Goal: Task Accomplishment & Management: Use online tool/utility

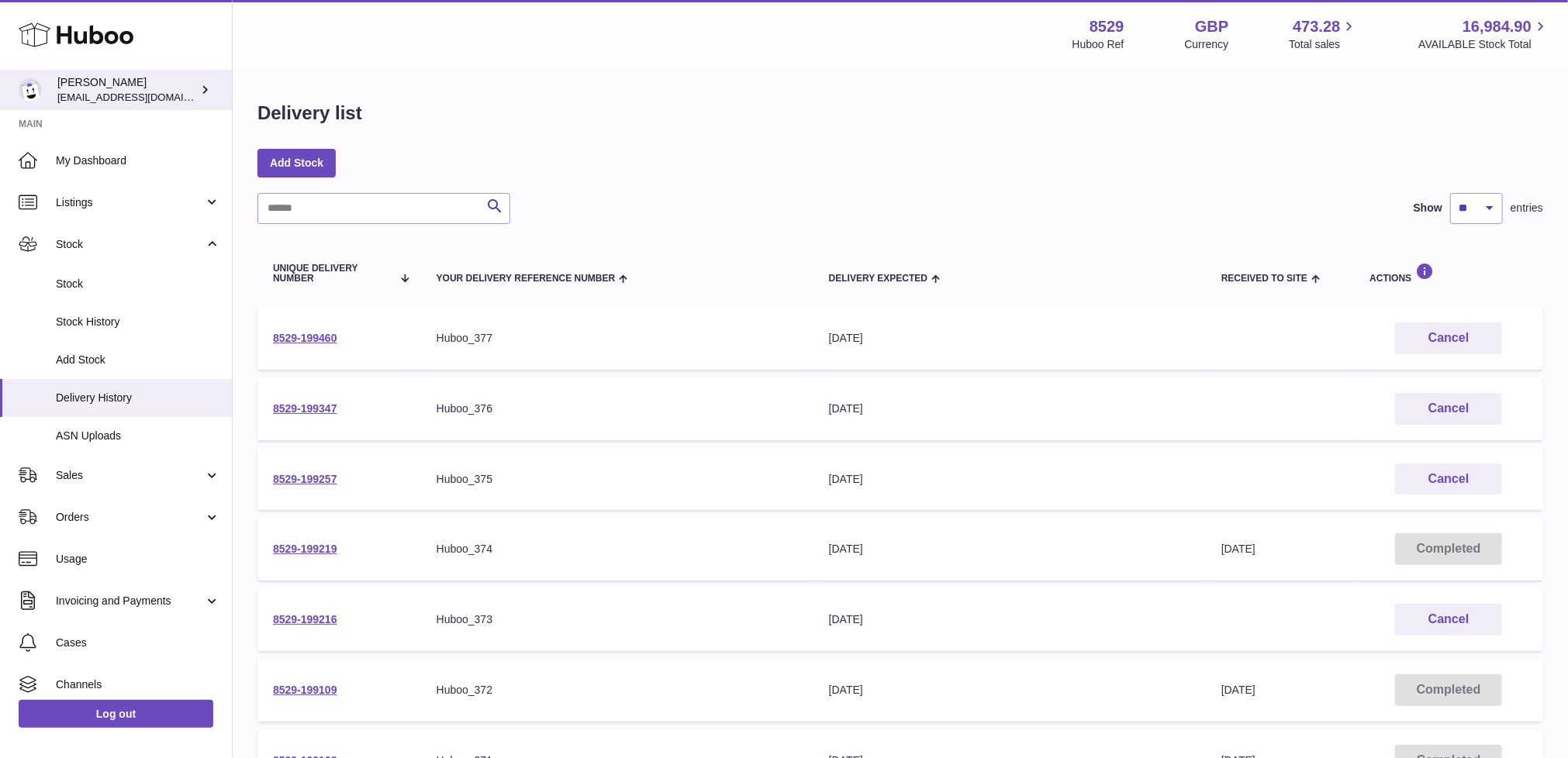
click at [176, 87] on div "[PERSON_NAME] [EMAIL_ADDRESS][DOMAIN_NAME]" at bounding box center [127, 90] width 139 height 29
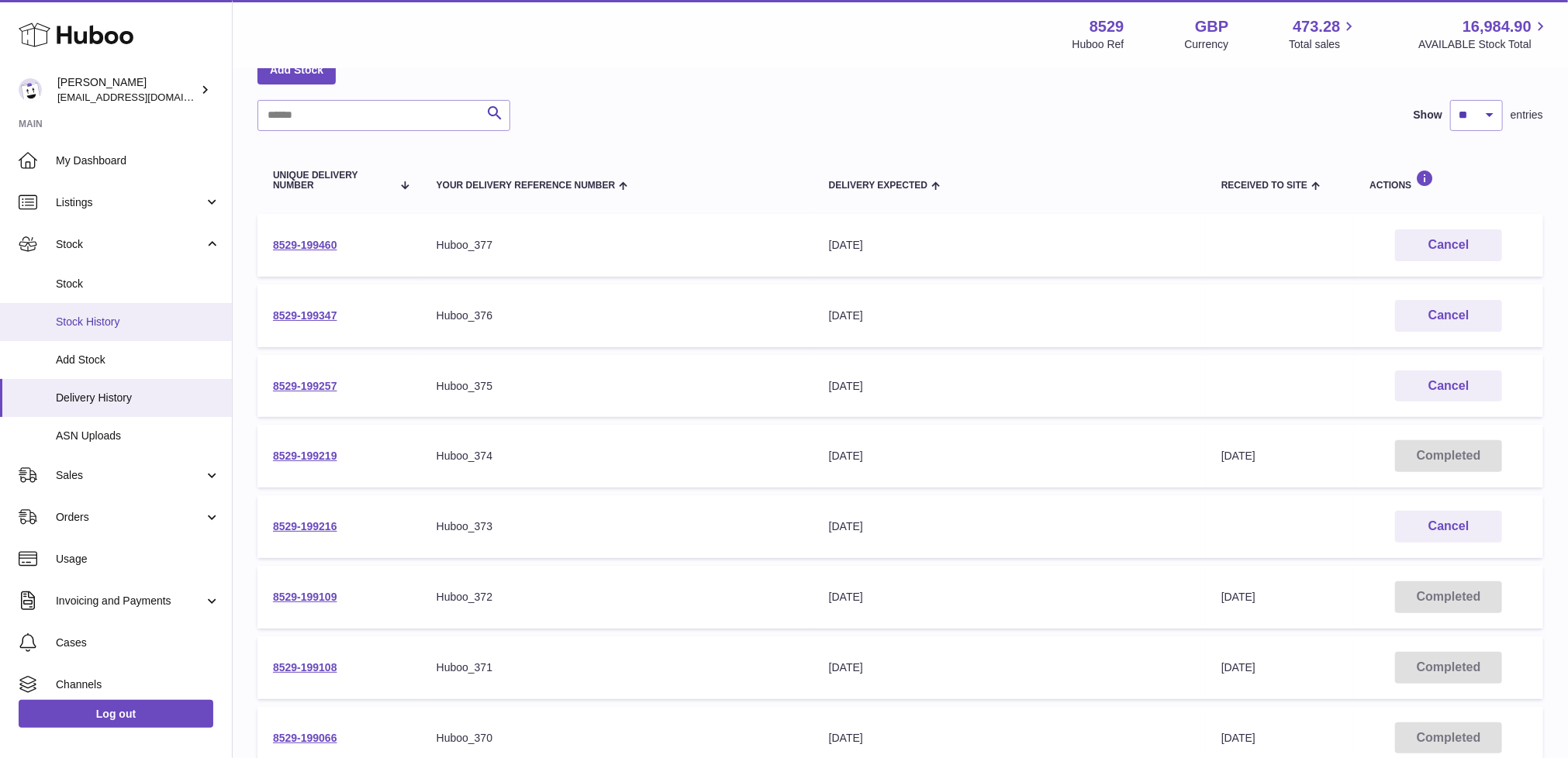
scroll to position [93, 0]
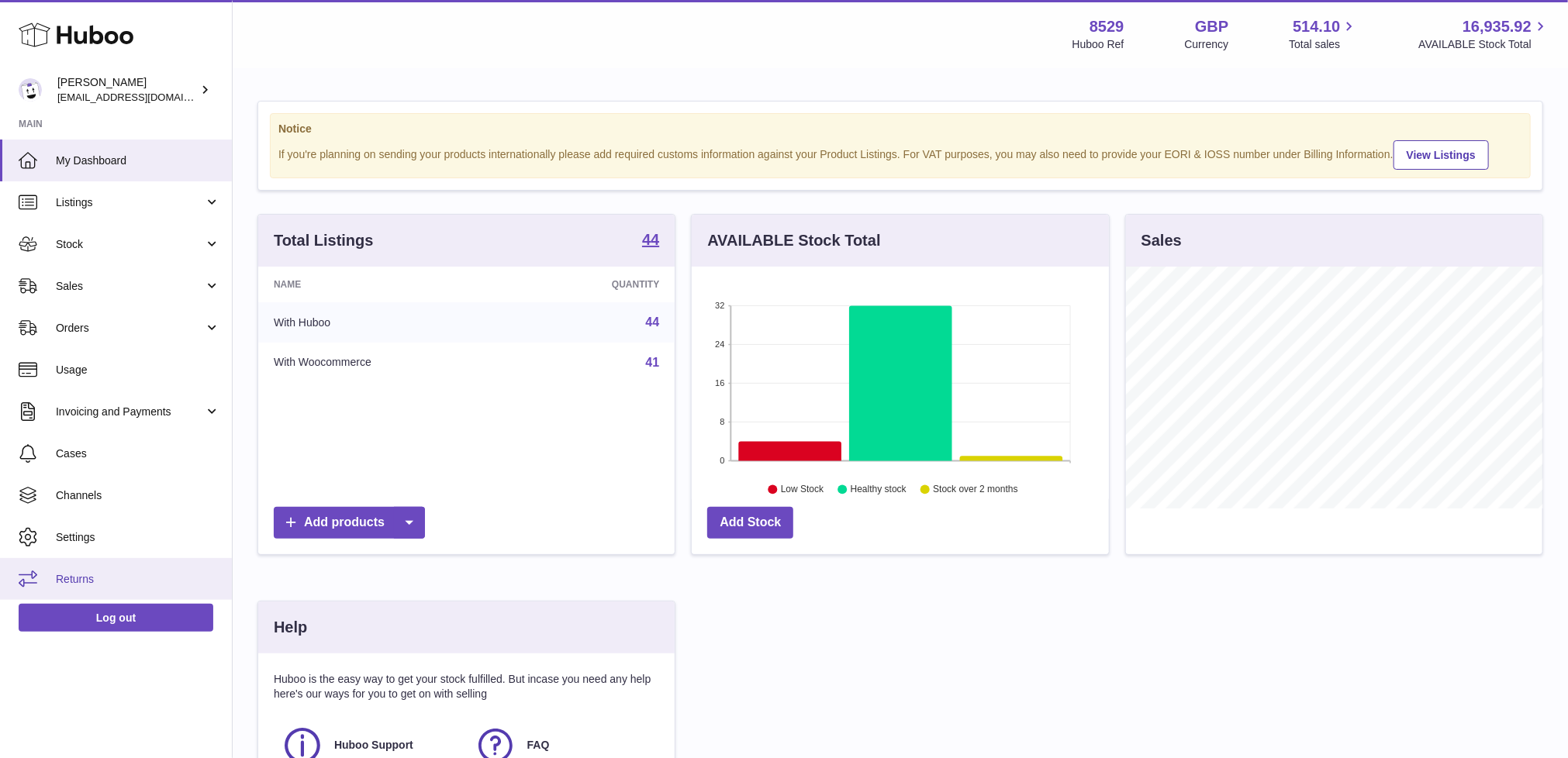
scroll to position [242, 417]
click at [72, 570] on link "Returns" at bounding box center [116, 579] width 232 height 42
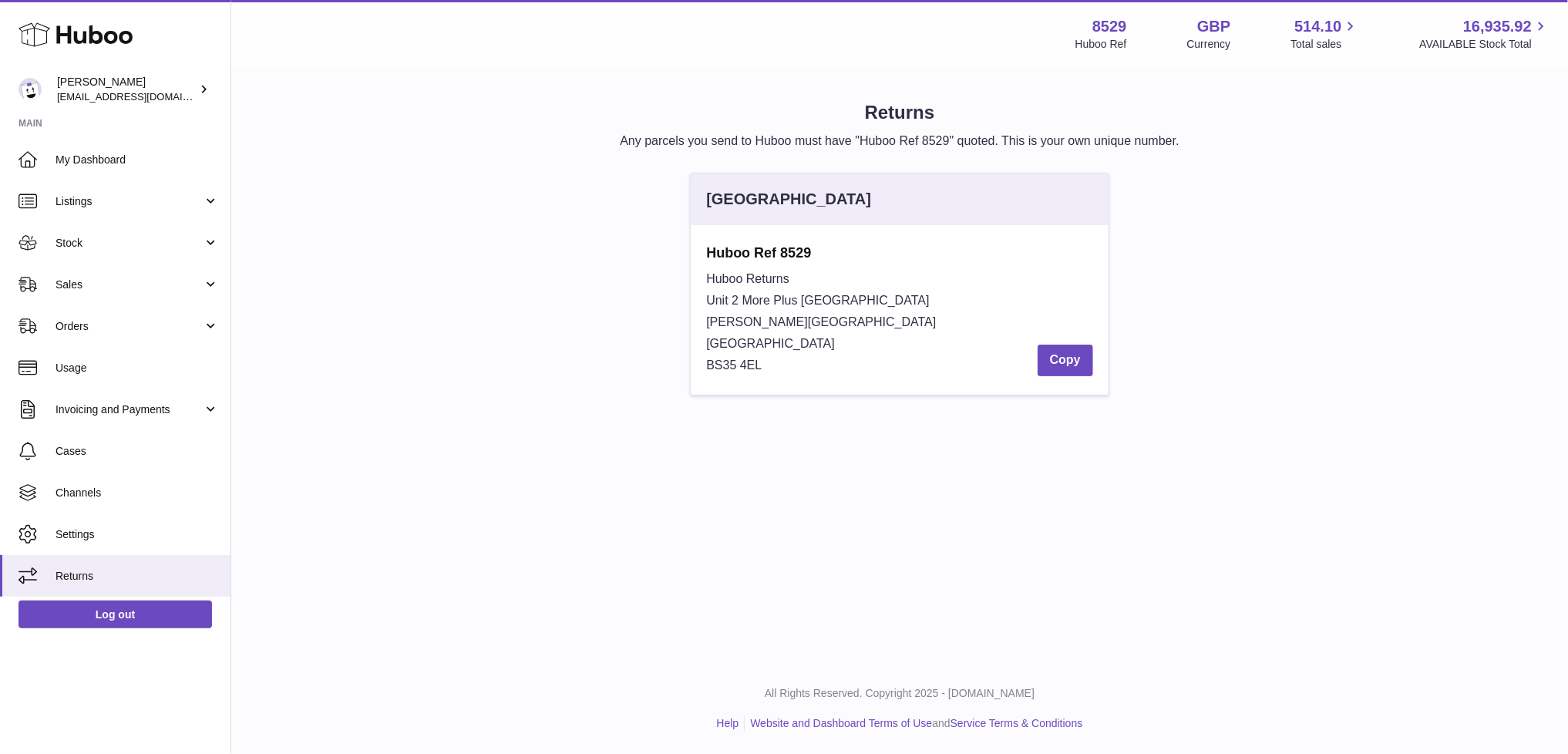
drag, startPoint x: 704, startPoint y: 249, endPoint x: 806, endPoint y: 364, distance: 153.7
click at [806, 364] on div "Huboo Ref 8529 Huboo Returns Unit 2 More [GEOGRAPHIC_DATA][STREET_ADDRESS][PERS…" at bounding box center [899, 310] width 417 height 170
copy div "Huboo Ref 8529 Huboo Returns Unit 2 More Plus Central Park Hudson Ave Severn Be…"
